Goal: Navigation & Orientation: Find specific page/section

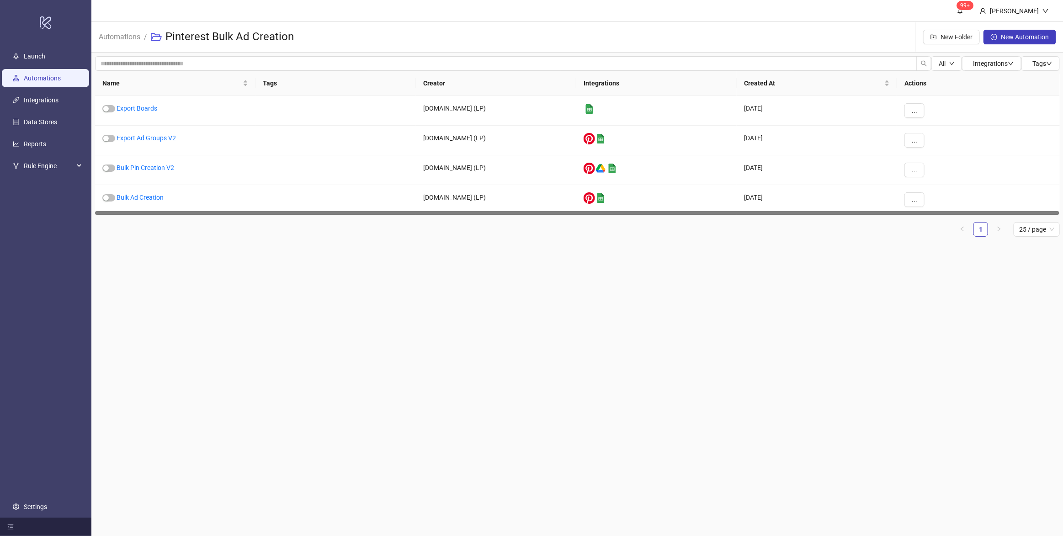
click at [39, 77] on link "Automations" at bounding box center [42, 77] width 37 height 7
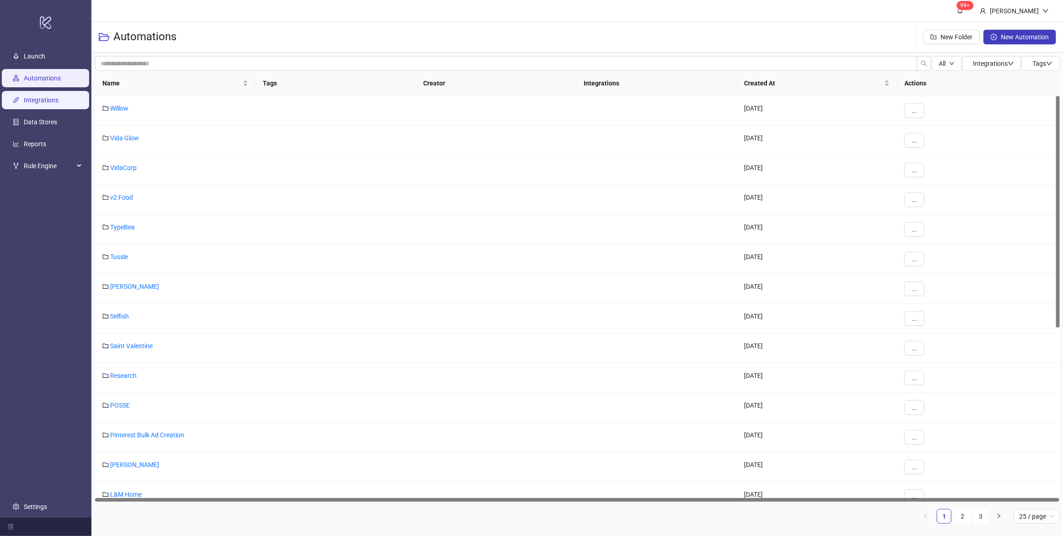
click at [26, 100] on link "Integrations" at bounding box center [41, 99] width 35 height 7
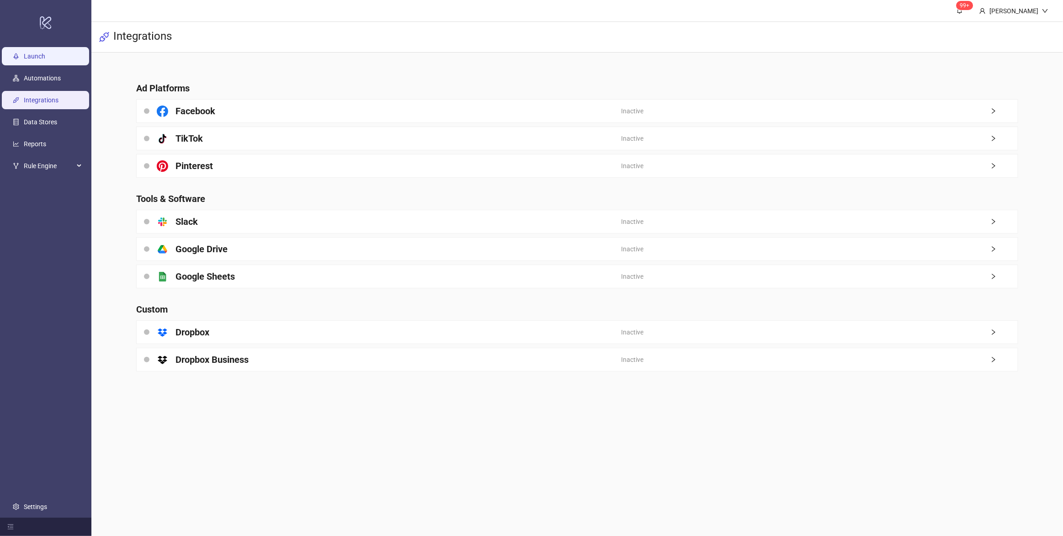
click at [29, 57] on link "Launch" at bounding box center [34, 56] width 21 height 7
